Goal: Information Seeking & Learning: Learn about a topic

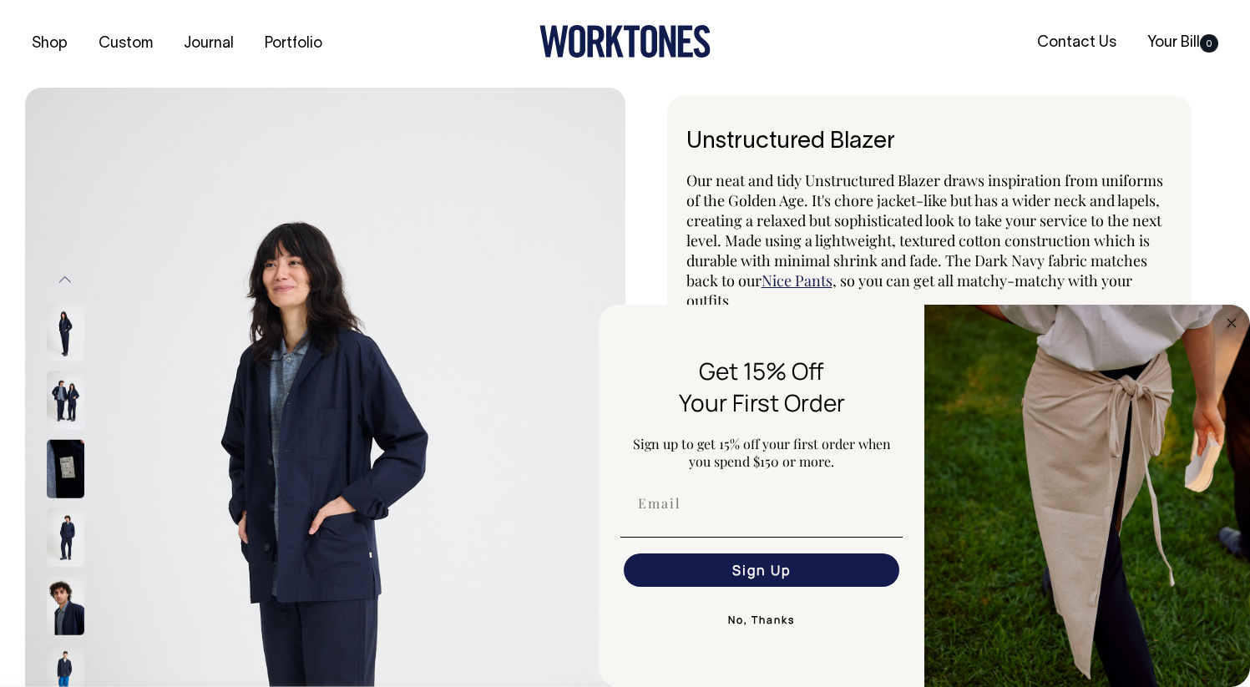
click at [758, 141] on h1 "Unstructured Blazer" at bounding box center [930, 142] width 487 height 26
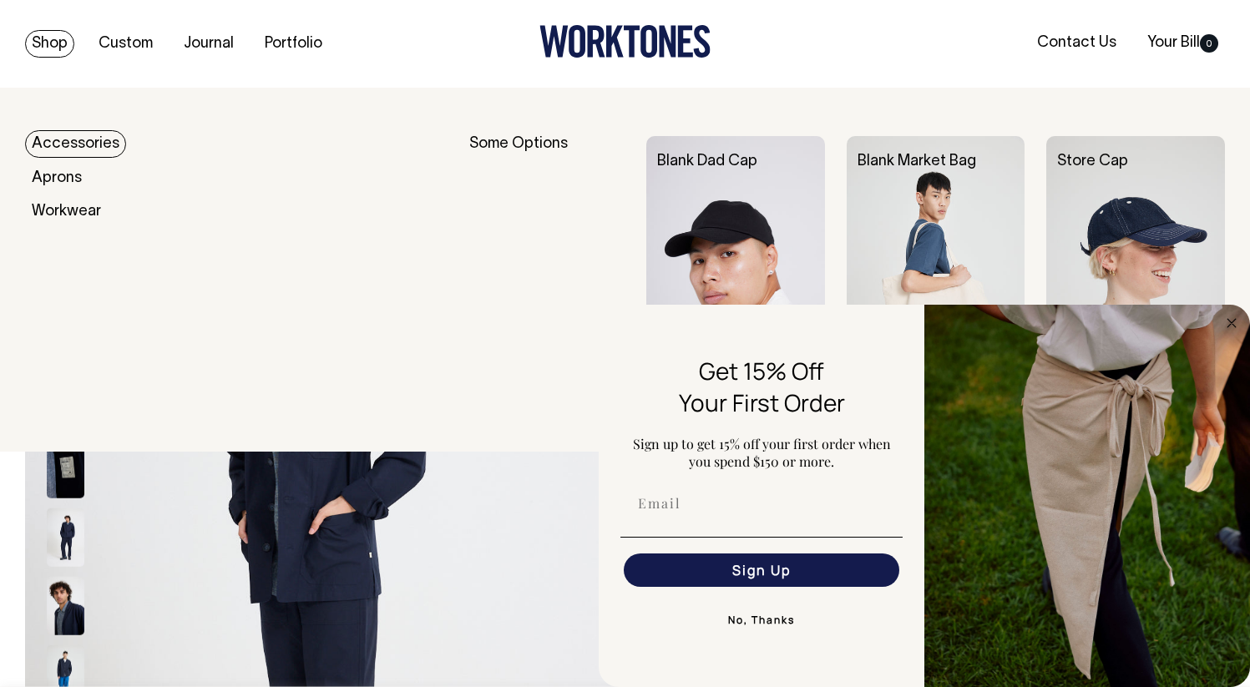
click at [53, 43] on link "Shop" at bounding box center [49, 44] width 49 height 28
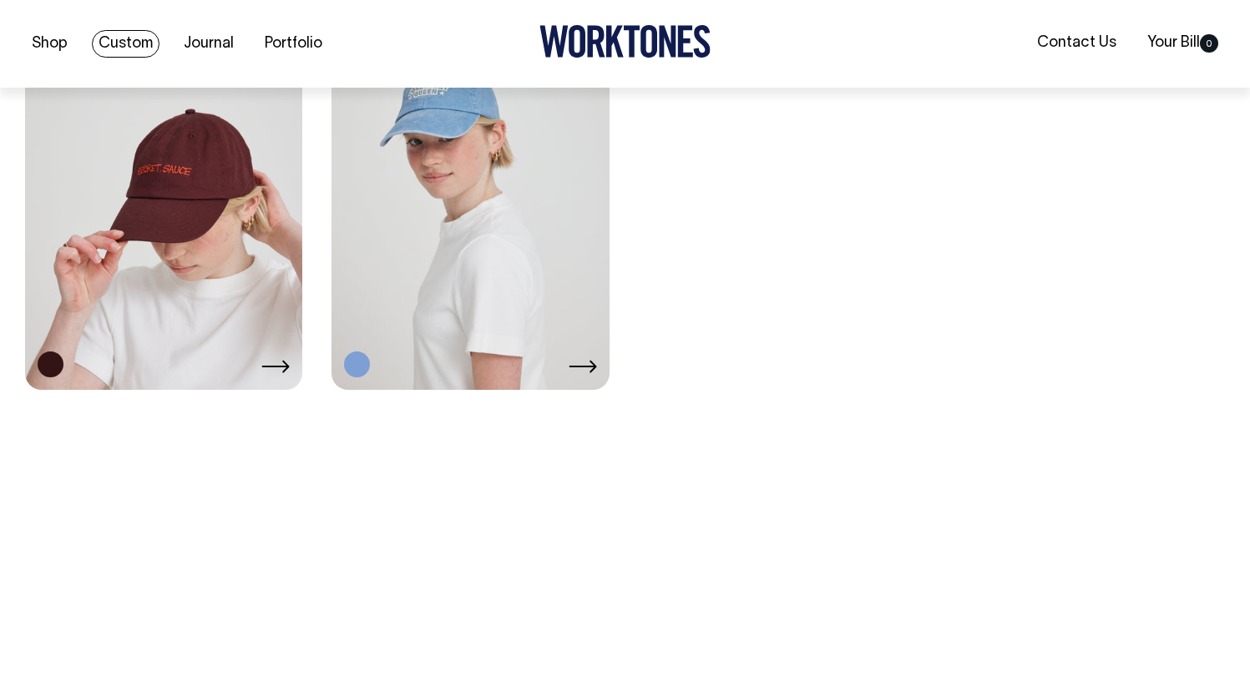
scroll to position [3193, 0]
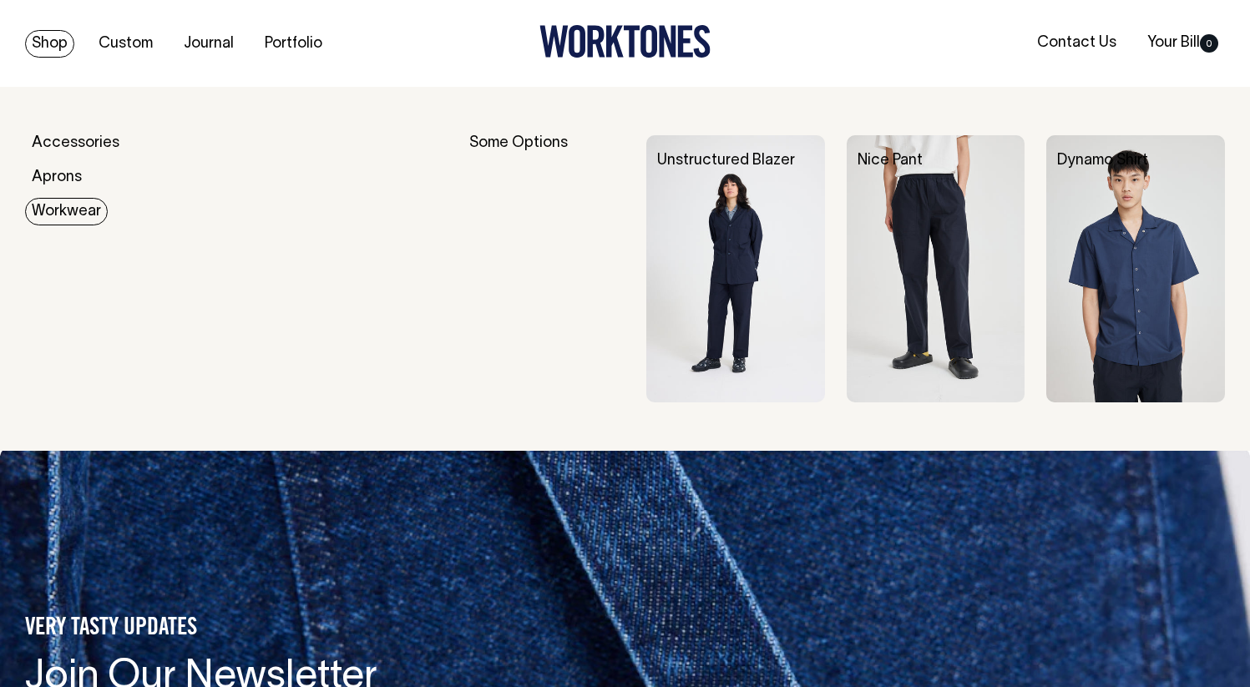
click at [70, 211] on link "Workwear" at bounding box center [66, 212] width 83 height 28
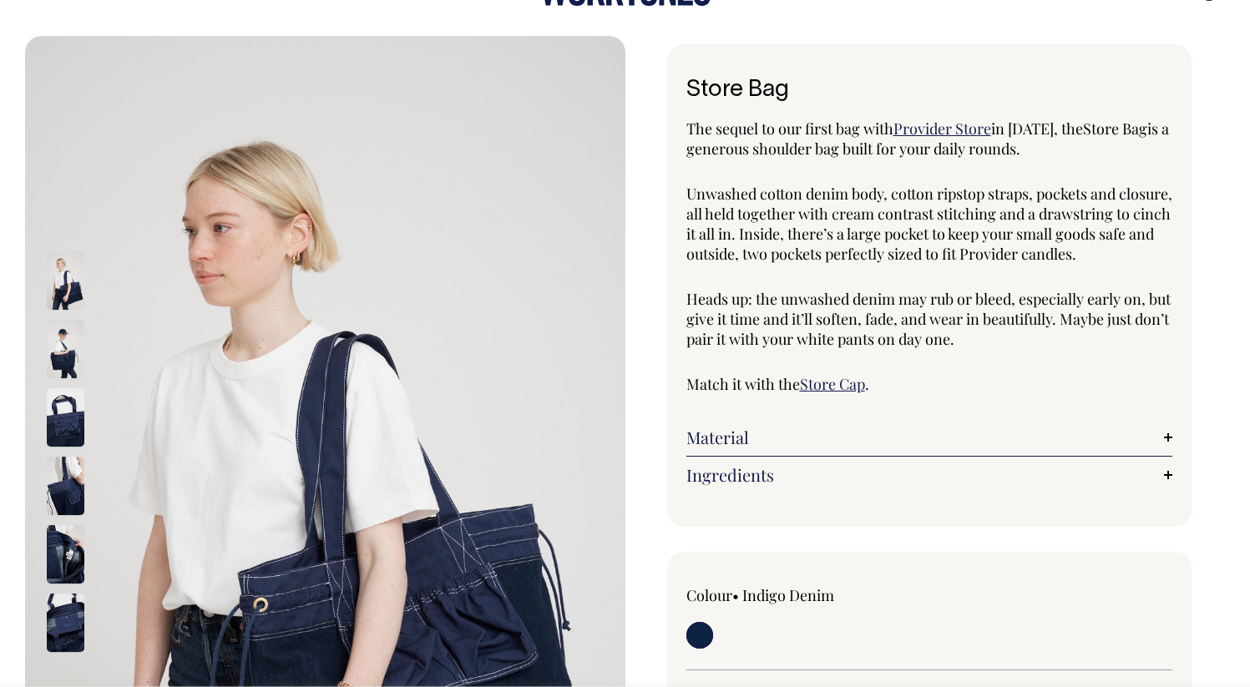
scroll to position [53, 0]
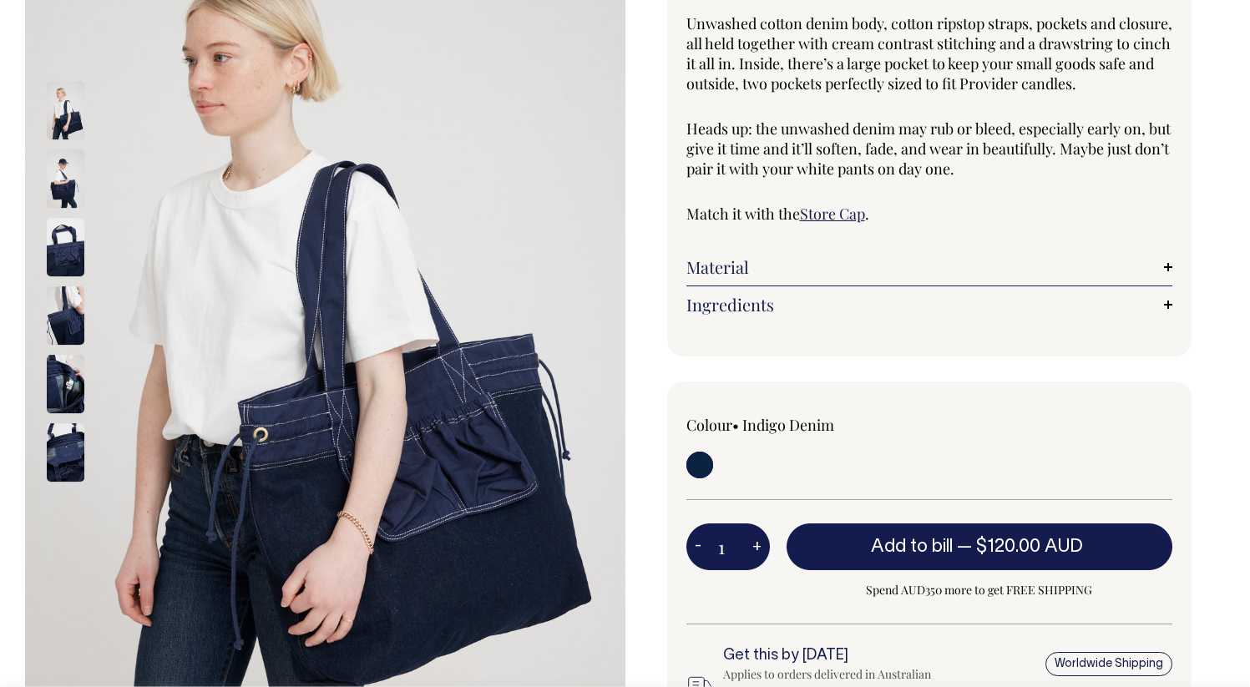
click at [710, 265] on link "Material" at bounding box center [930, 267] width 487 height 20
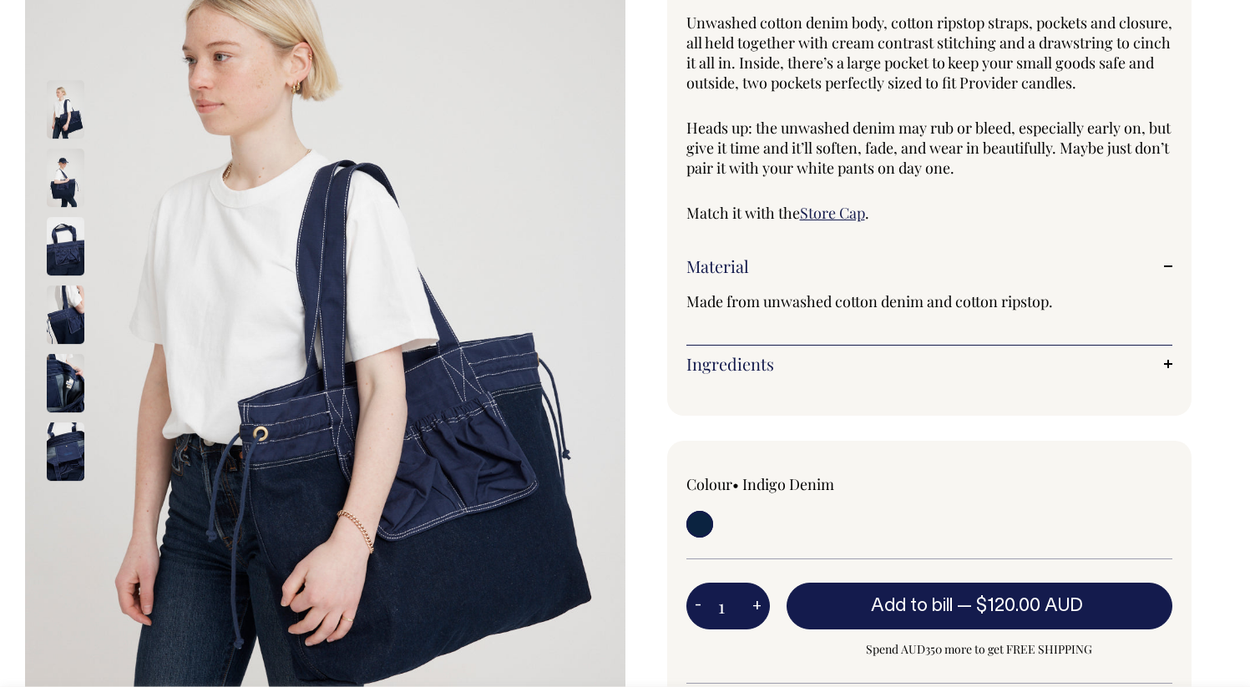
click at [710, 265] on link "Material" at bounding box center [930, 266] width 487 height 20
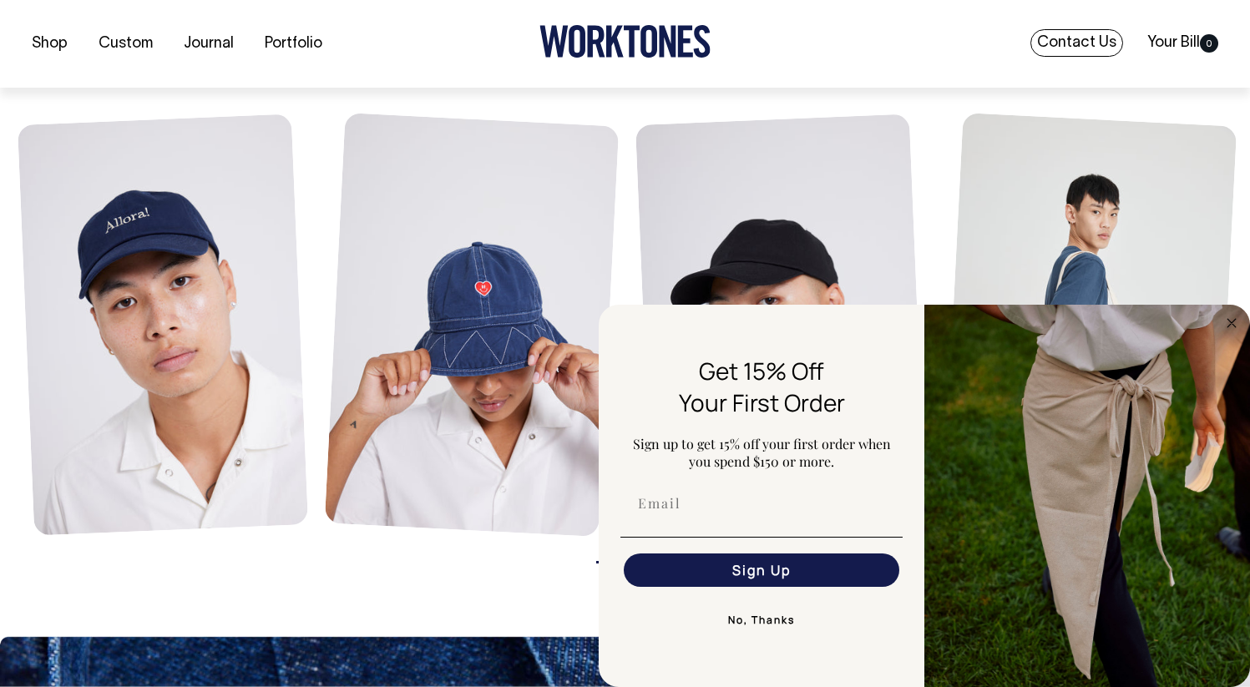
scroll to position [1231, 0]
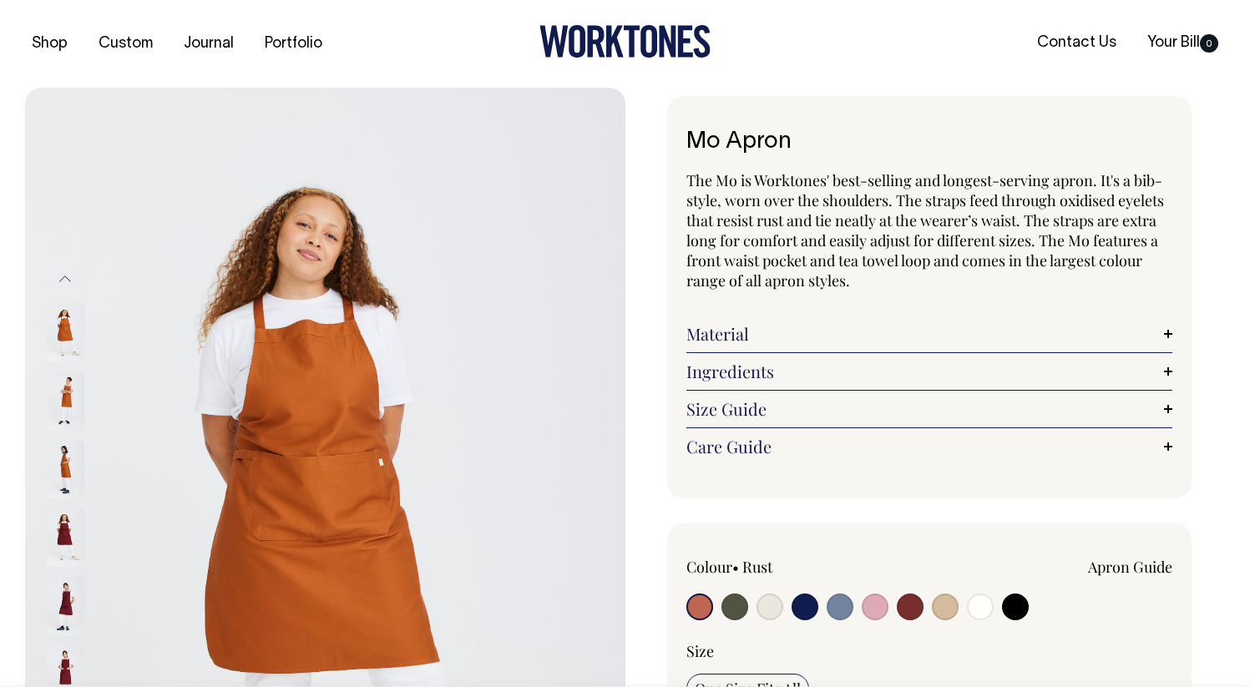
click at [69, 402] on img at bounding box center [66, 401] width 38 height 58
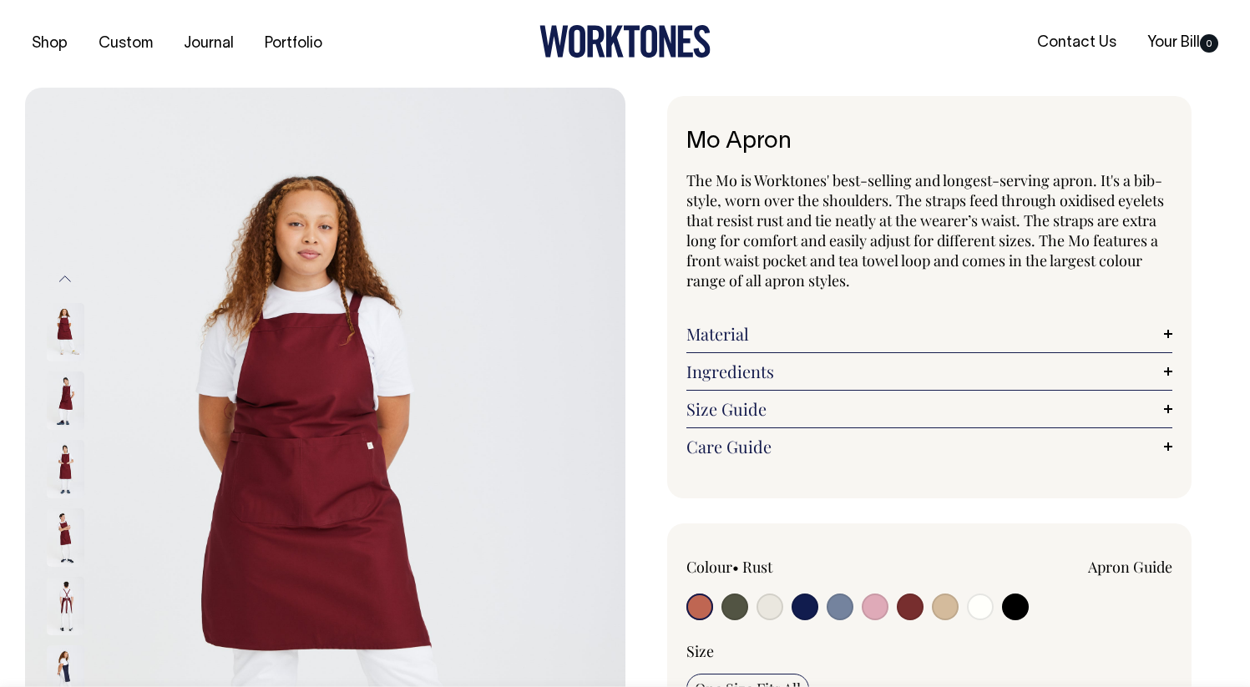
click at [69, 596] on img at bounding box center [66, 606] width 38 height 58
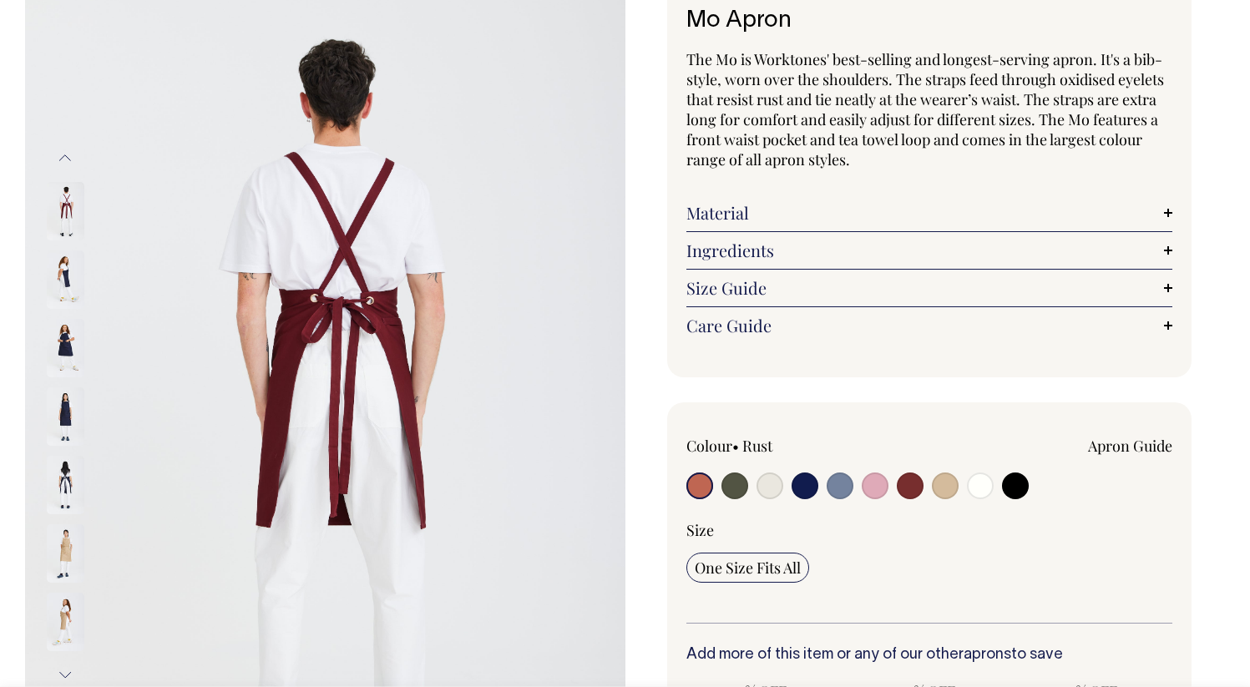
scroll to position [122, 0]
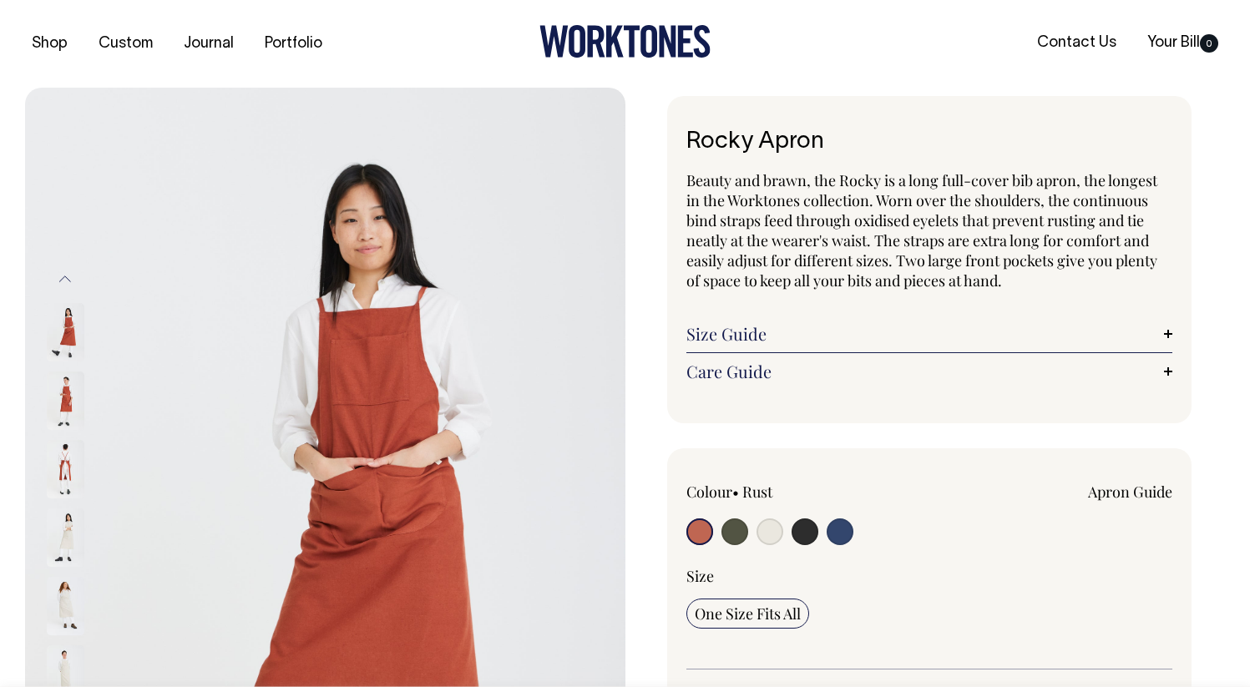
click at [68, 469] on img at bounding box center [66, 469] width 38 height 58
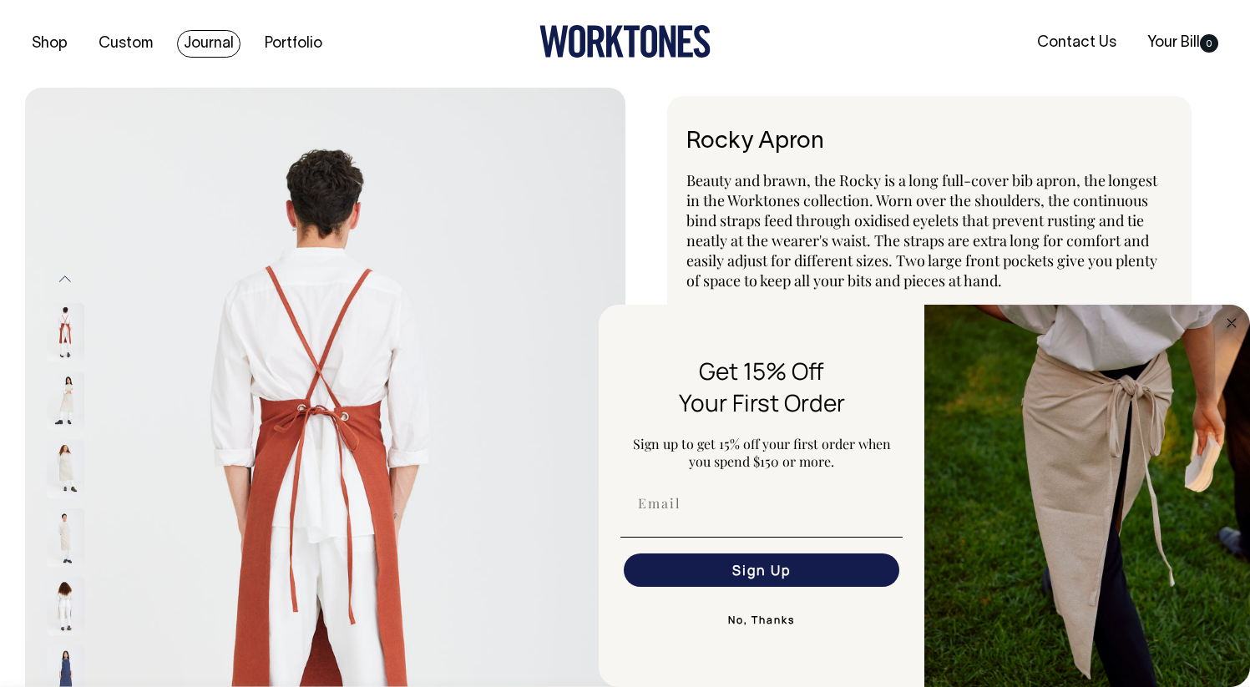
click at [190, 52] on link "Journal" at bounding box center [208, 44] width 63 height 28
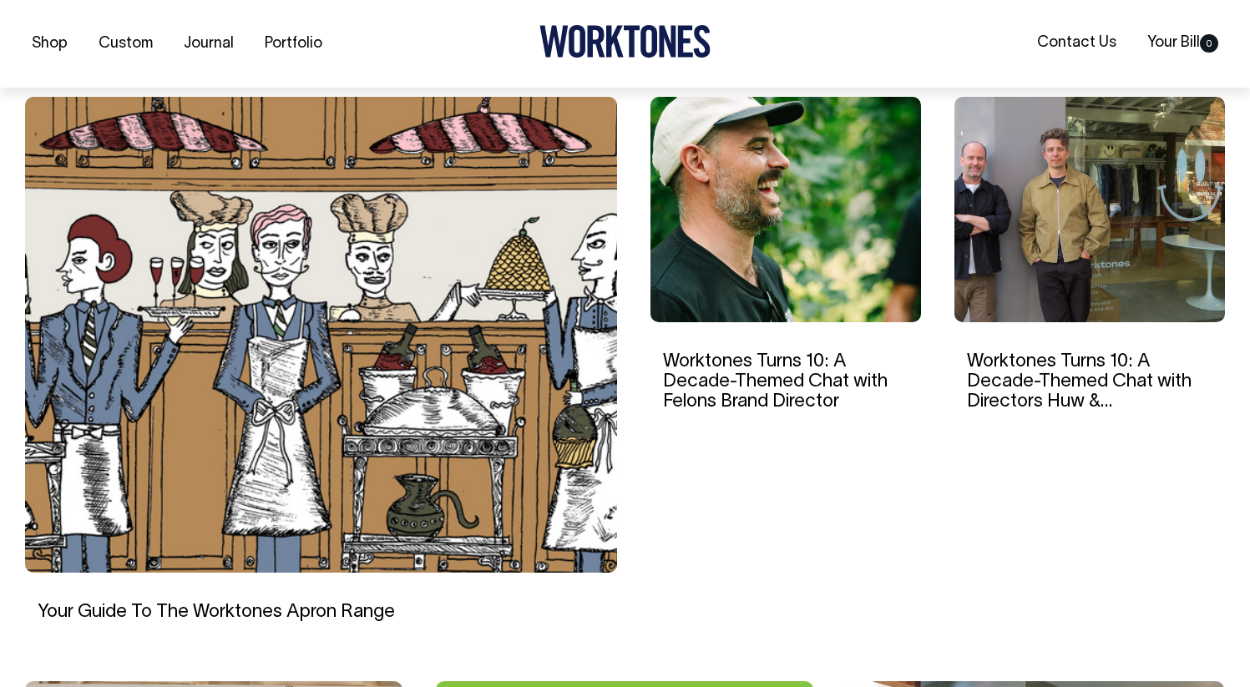
click at [410, 332] on img at bounding box center [321, 335] width 592 height 476
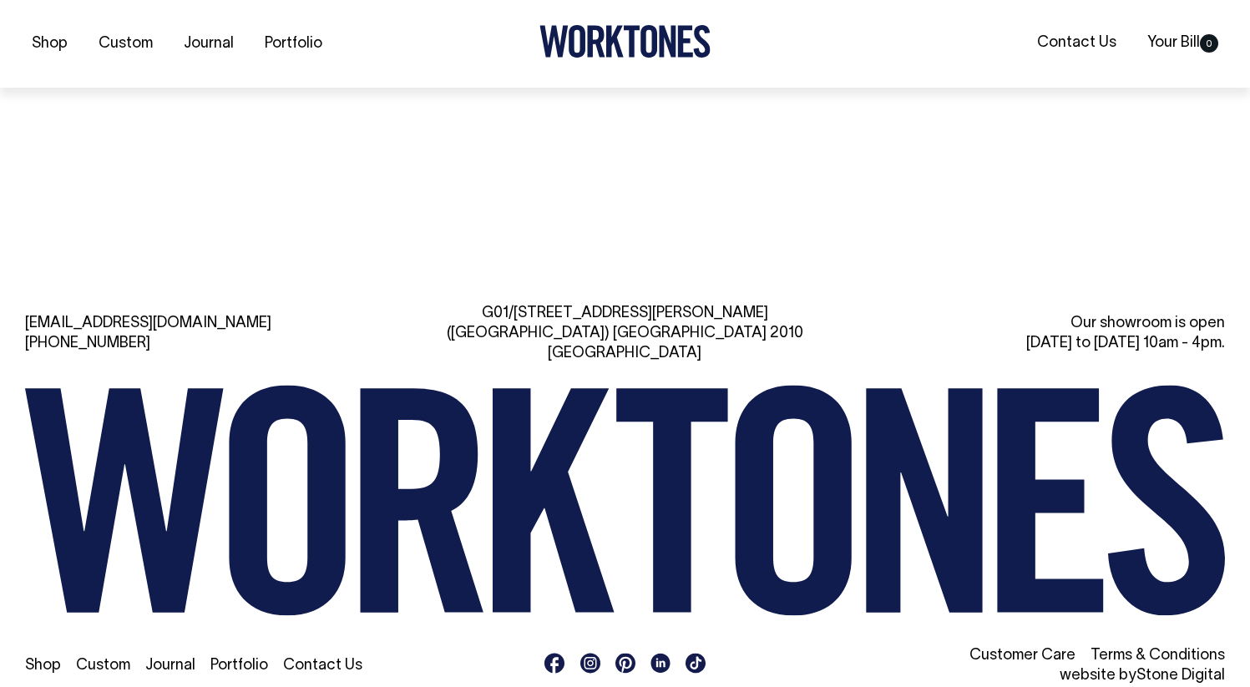
scroll to position [1565, 0]
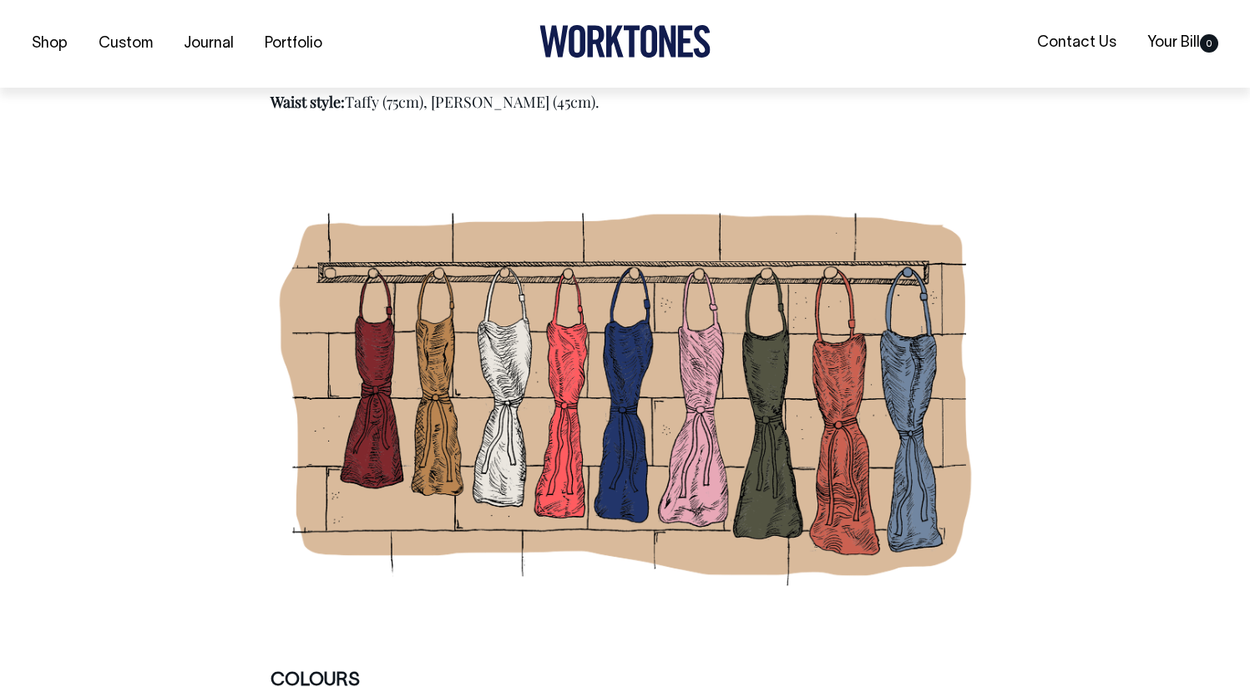
scroll to position [3422, 0]
